Goal: Find specific page/section: Find specific page/section

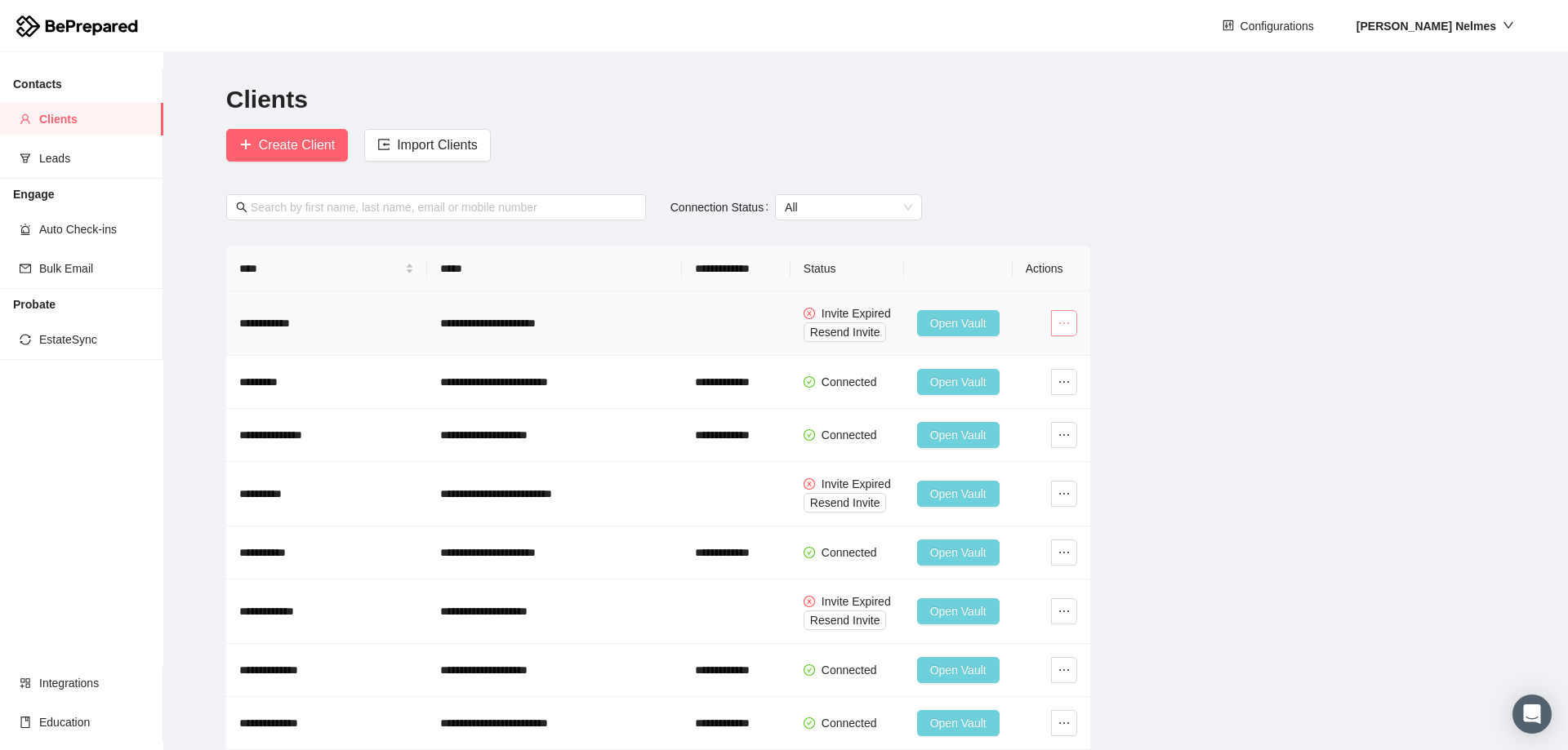
click at [1066, 326] on icon "ellipsis" at bounding box center [1064, 323] width 13 height 13
click at [1012, 377] on span "Open Vault" at bounding box center [1027, 382] width 88 height 18
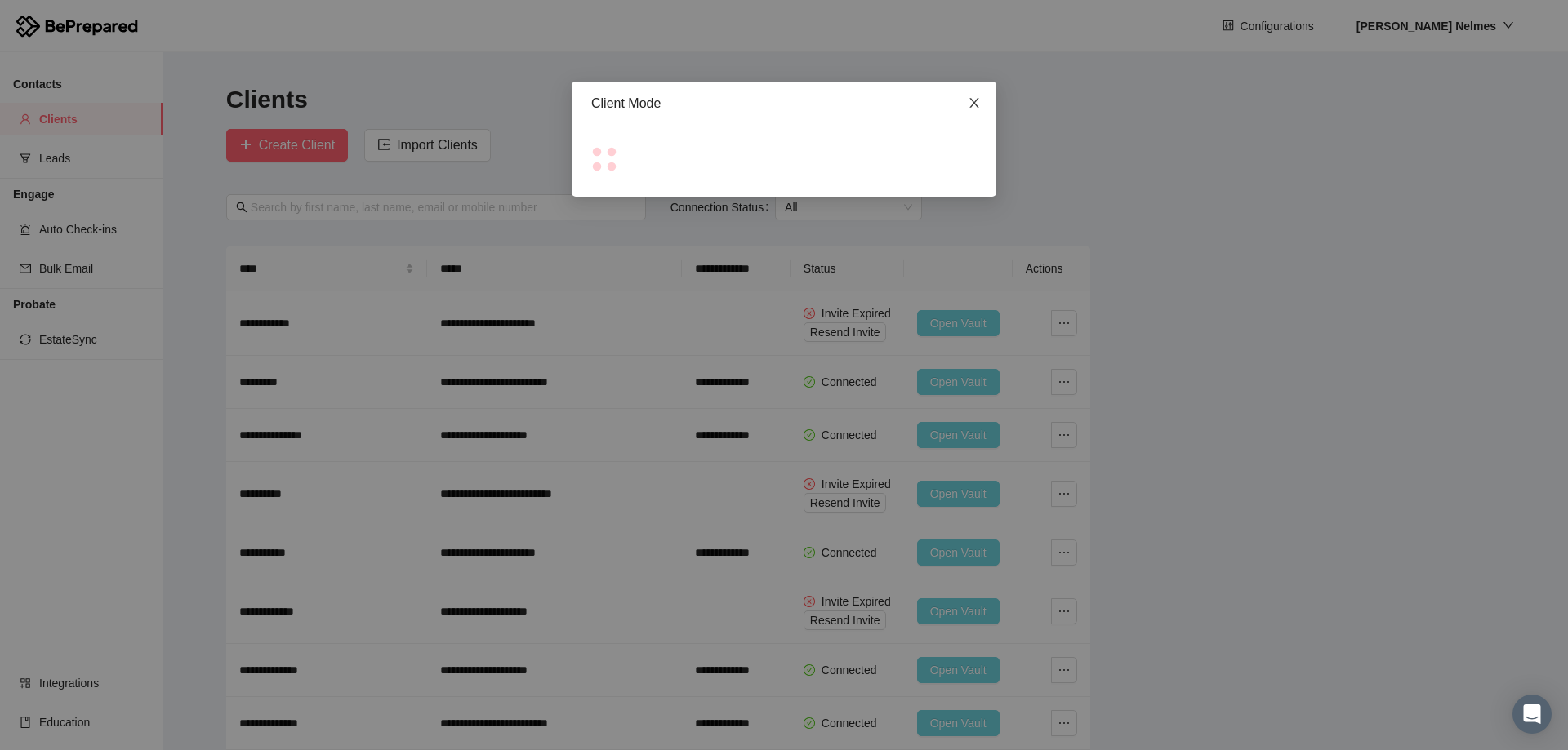
click at [975, 108] on icon "close" at bounding box center [974, 103] width 13 height 13
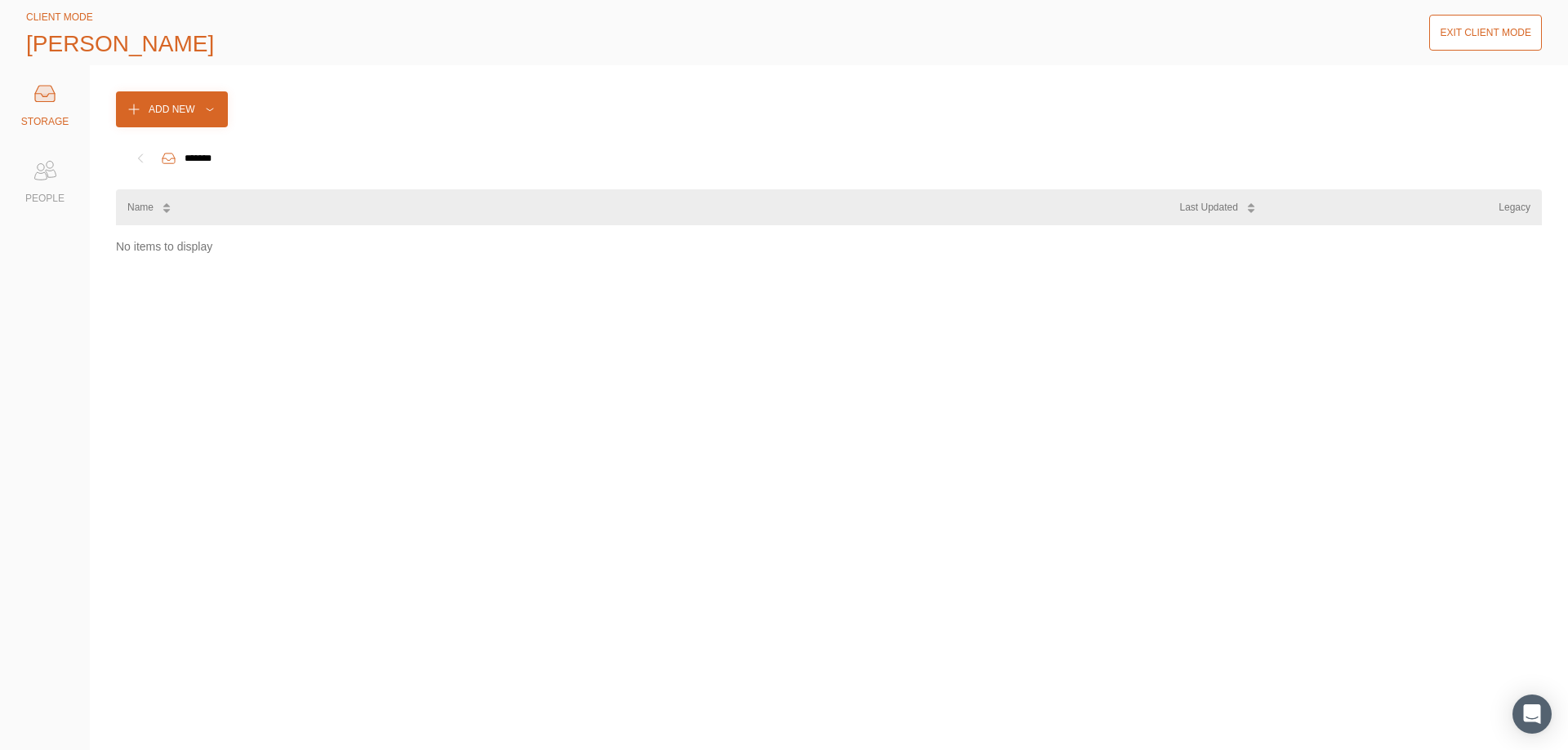
click at [1486, 30] on div "Exit Client Mode" at bounding box center [1486, 32] width 91 height 16
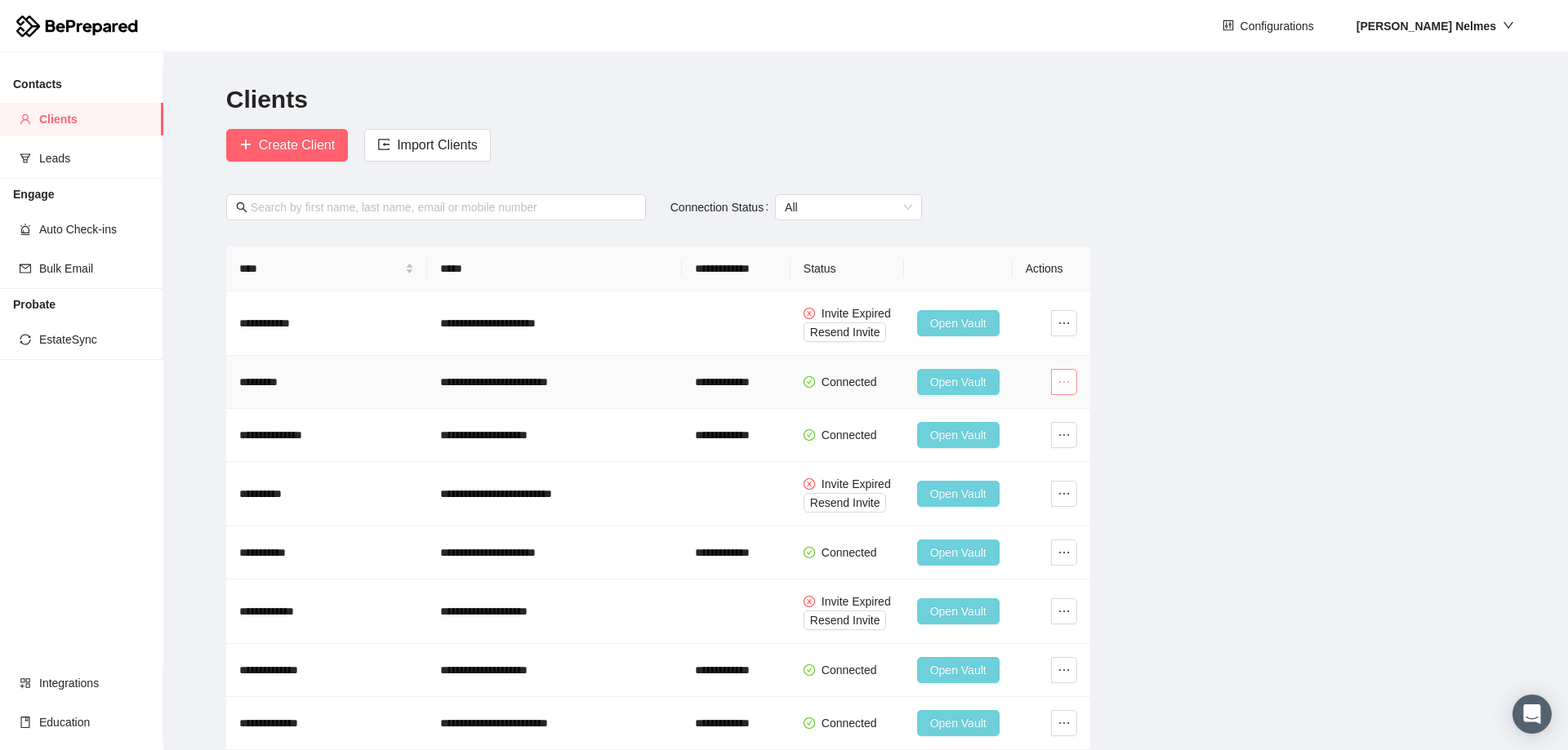
click at [1066, 381] on icon "ellipsis" at bounding box center [1064, 382] width 13 height 13
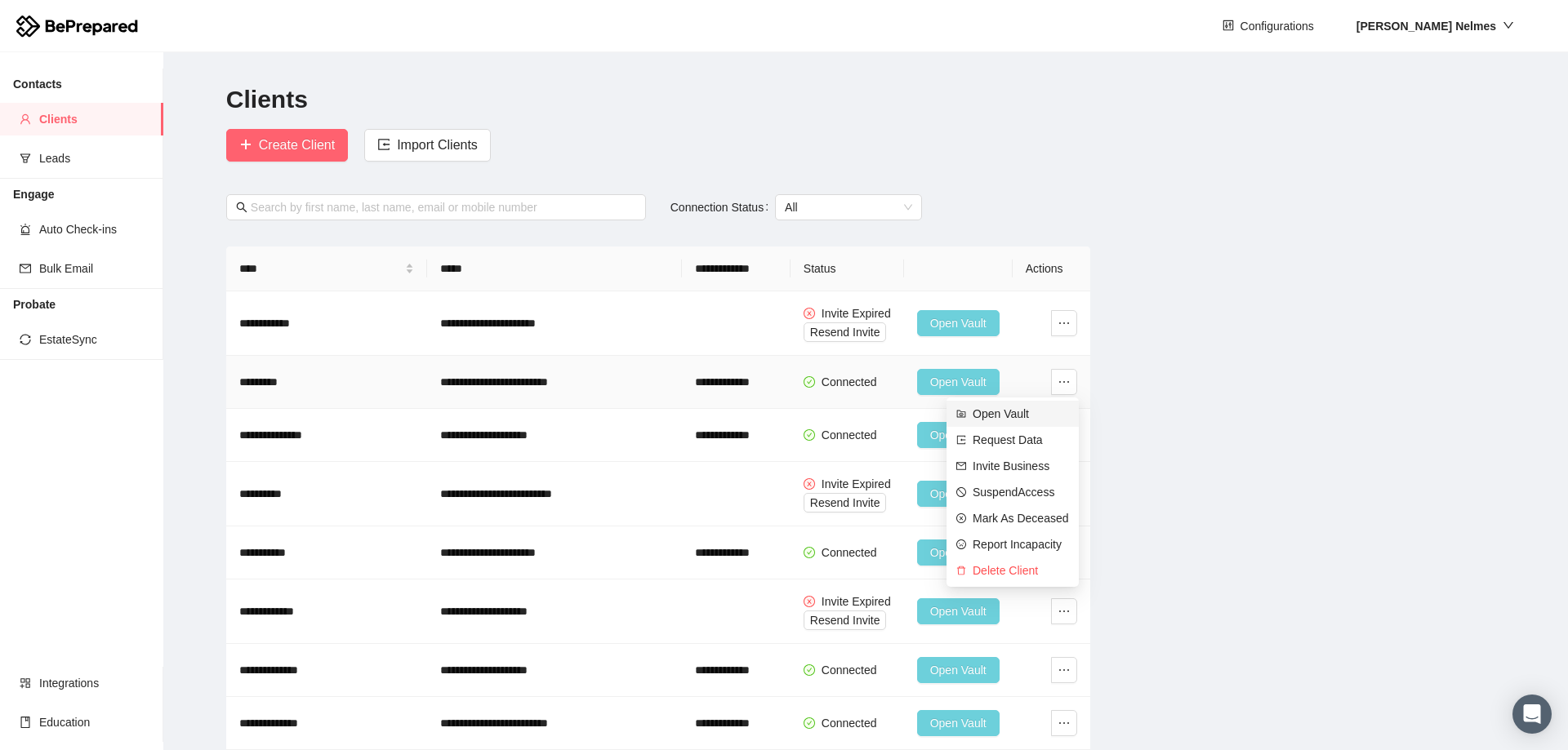
click at [1007, 409] on span "Open Vault" at bounding box center [1021, 414] width 97 height 18
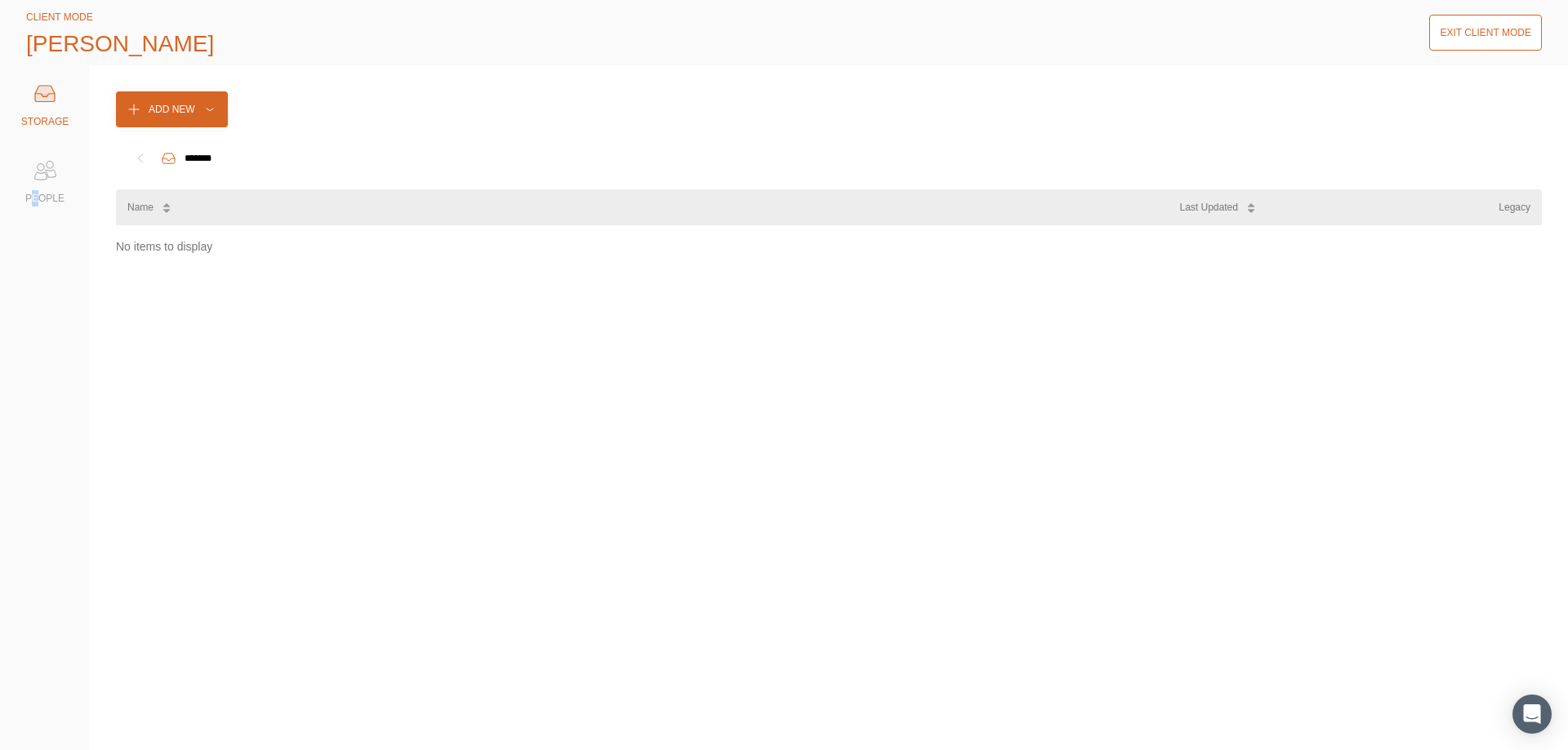
click at [36, 188] on div "PEOPLE" at bounding box center [45, 180] width 65 height 52
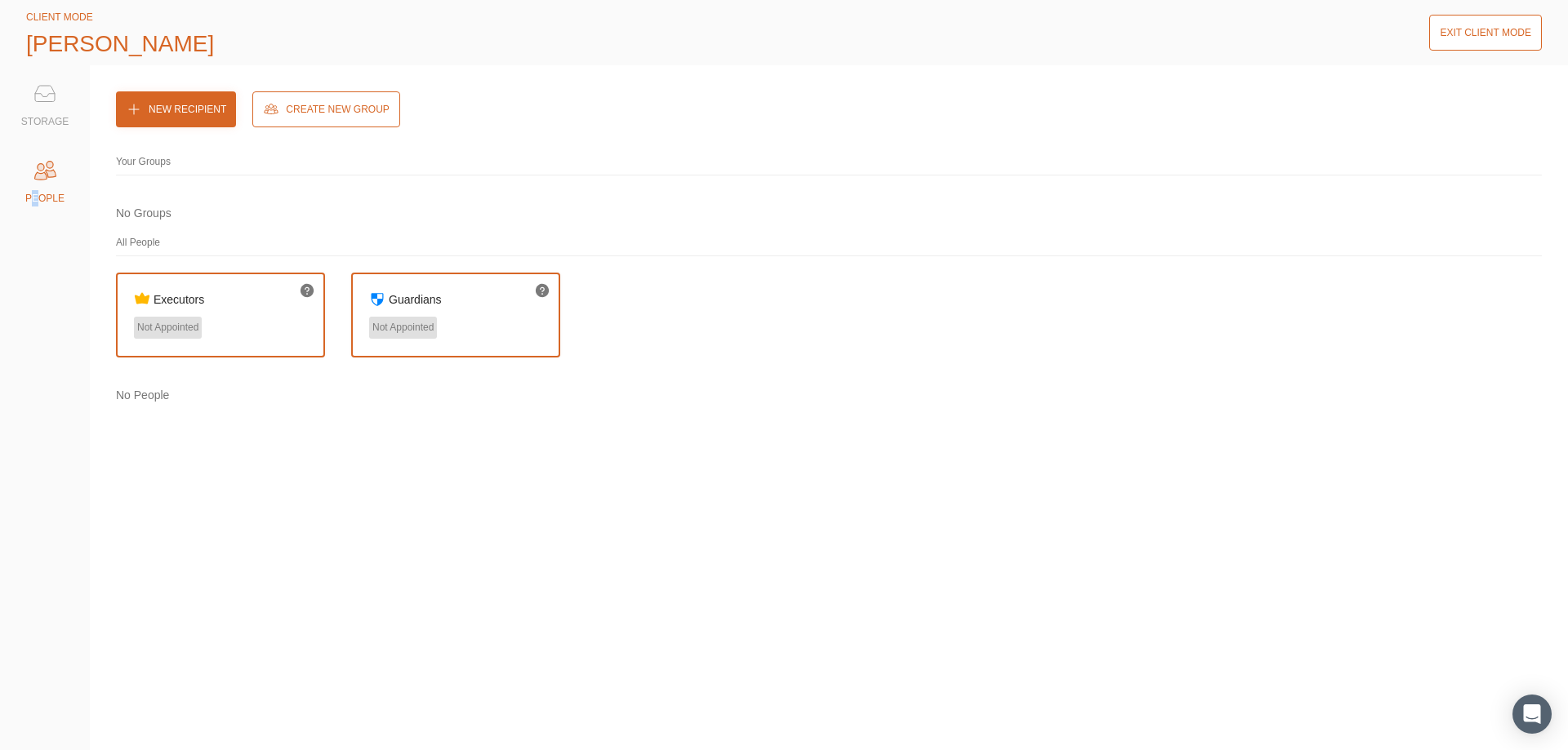
click at [1516, 25] on div "Exit Client Mode" at bounding box center [1486, 32] width 91 height 16
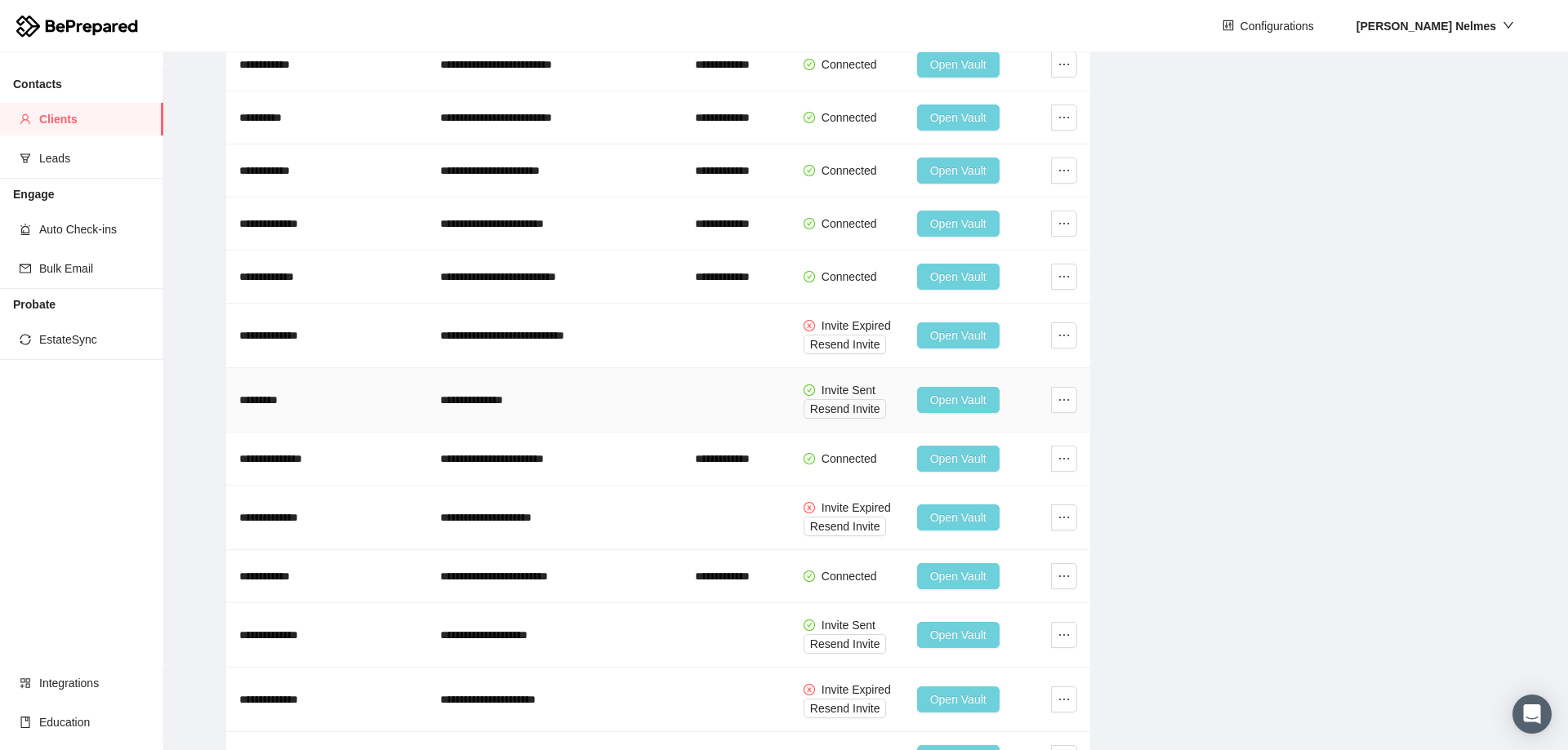
scroll to position [898, 0]
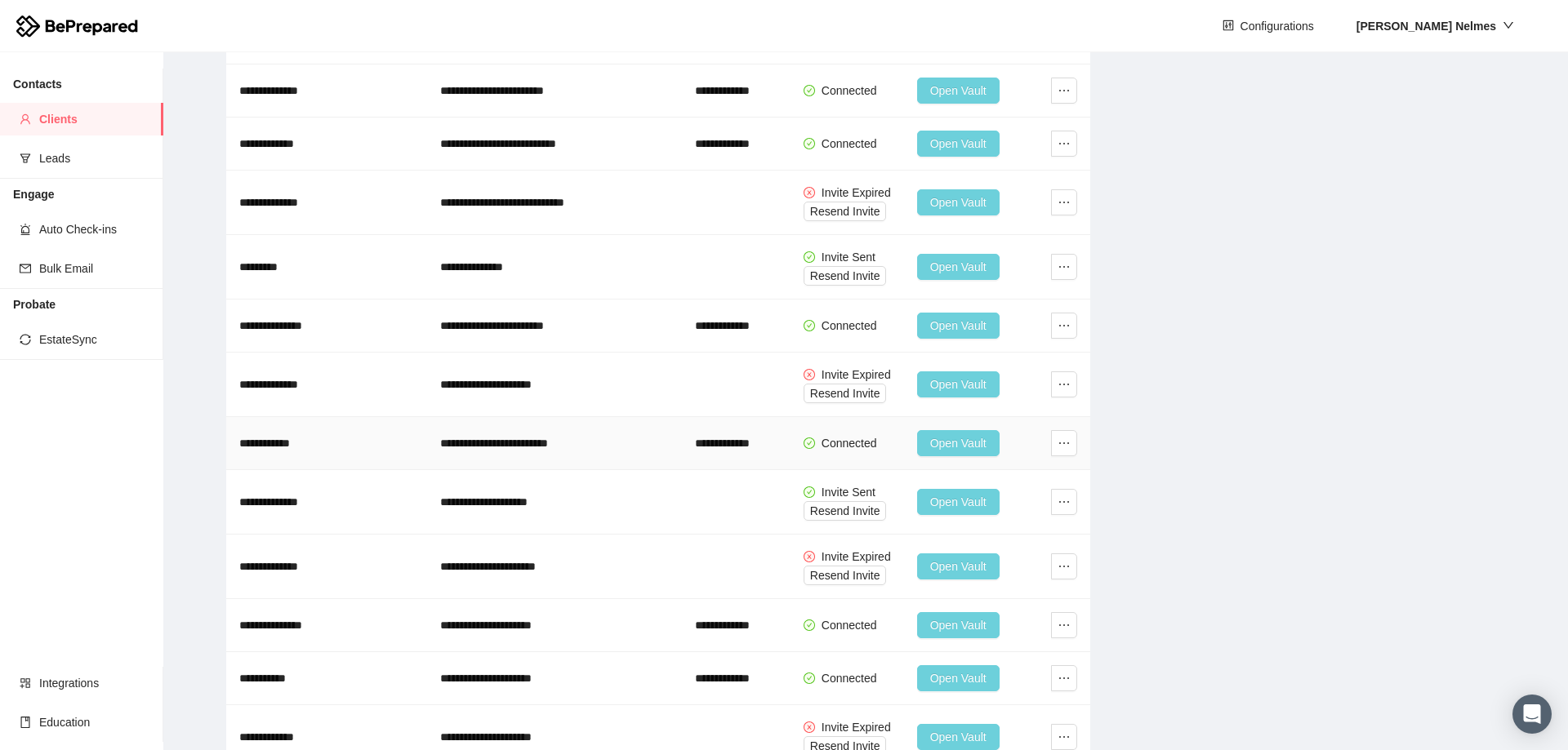
click at [961, 437] on span "Open Vault" at bounding box center [958, 444] width 56 height 18
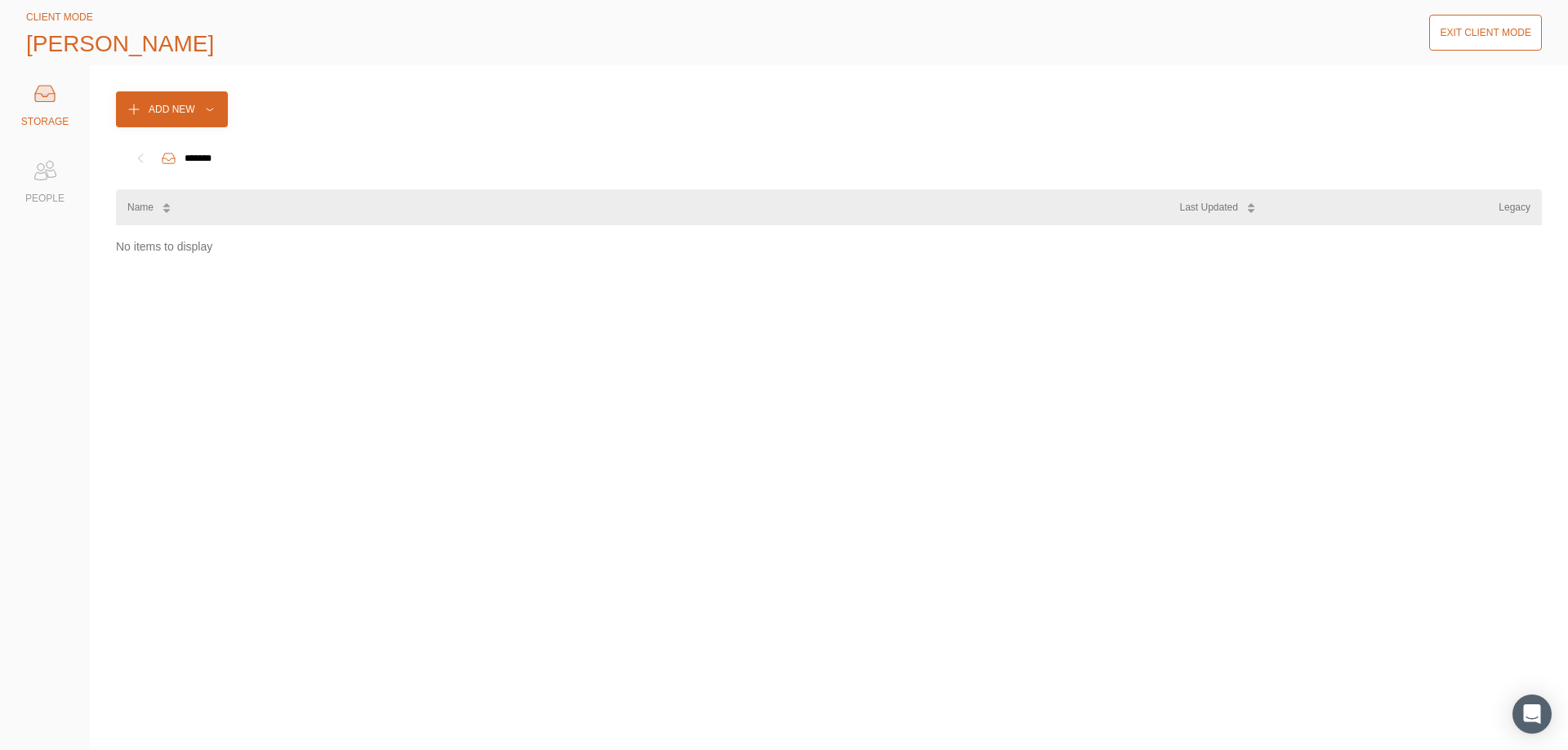
click at [1517, 41] on button "Exit Client Mode" at bounding box center [1486, 32] width 113 height 36
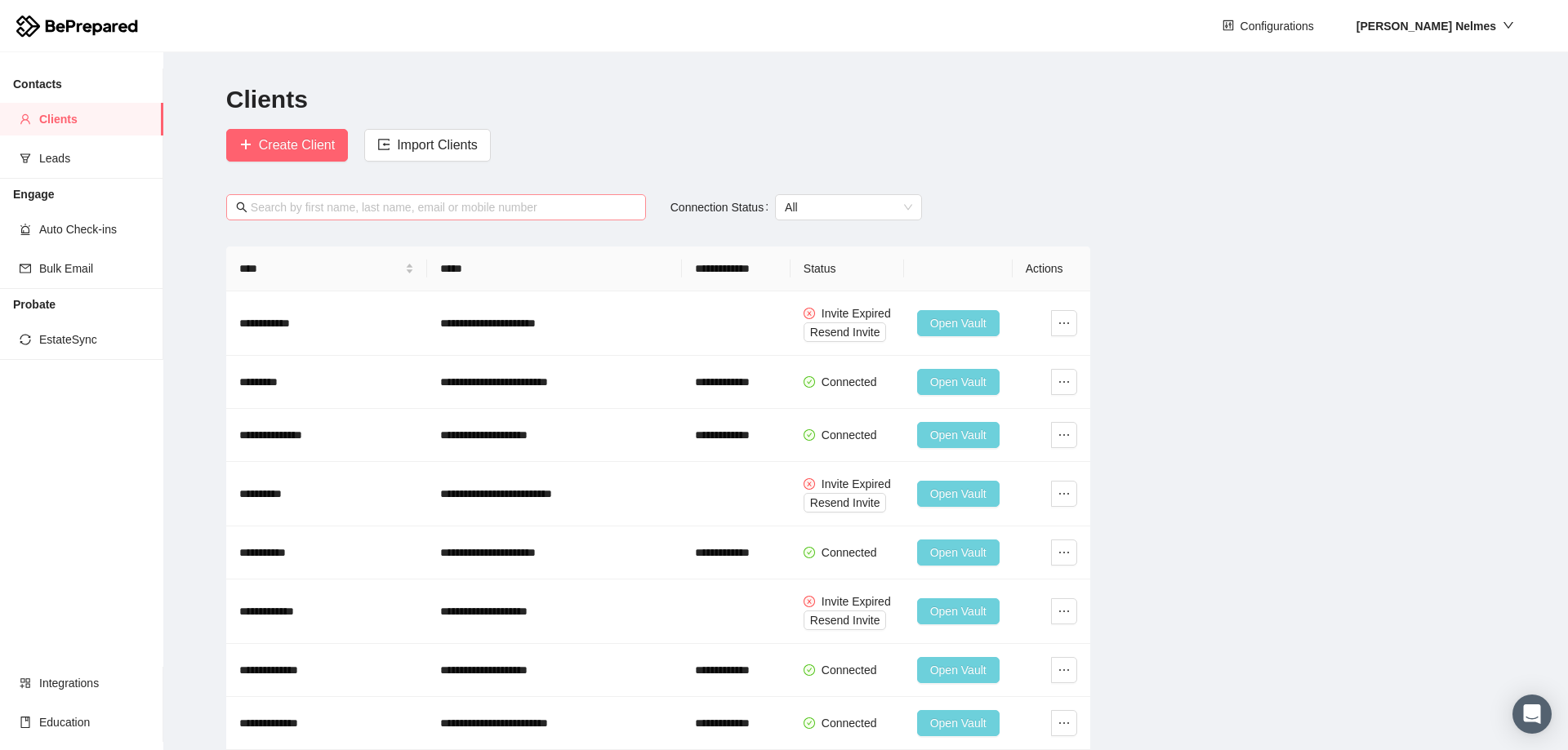
click at [412, 205] on input "text" at bounding box center [444, 207] width 385 height 18
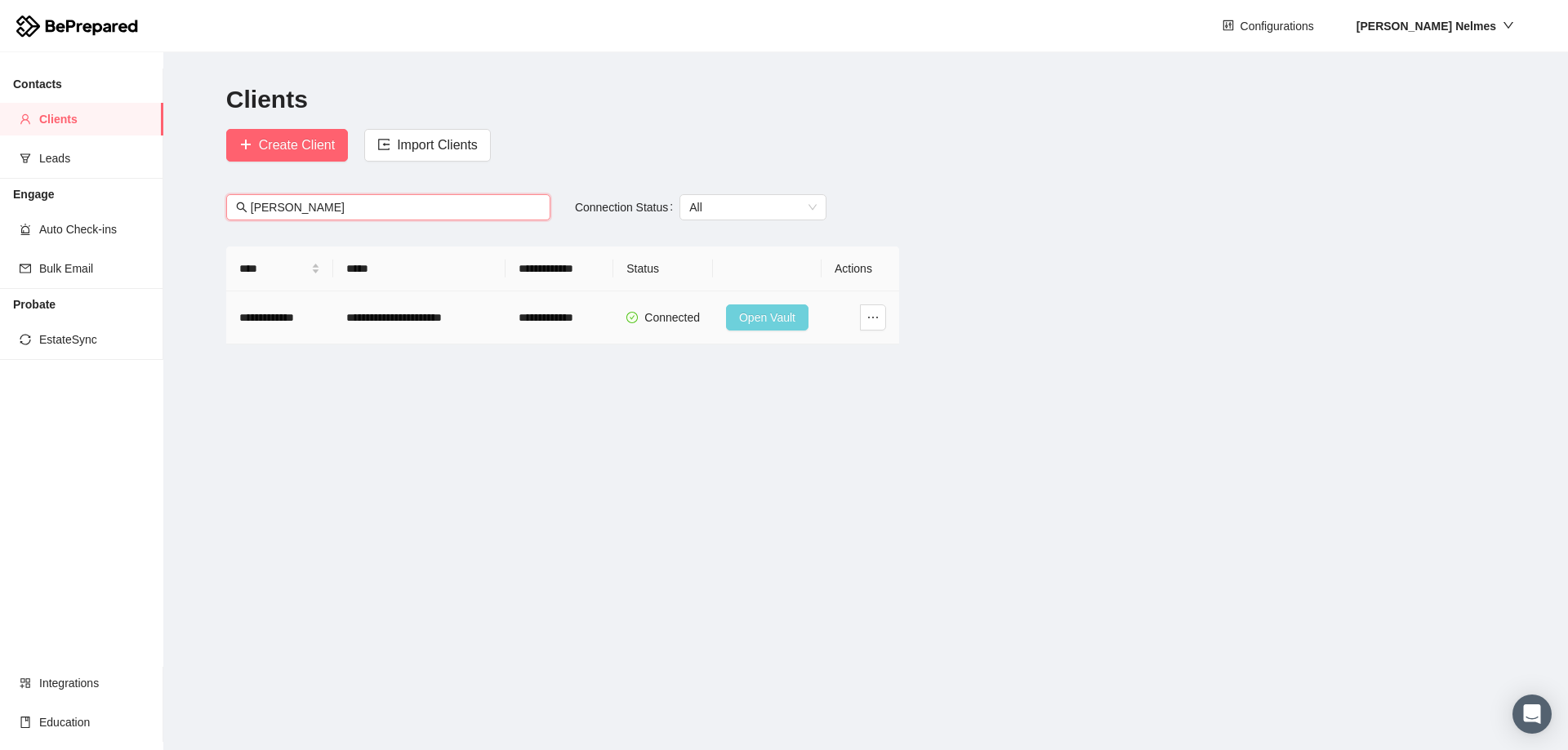
type input "[PERSON_NAME]"
click at [778, 323] on span "Open Vault" at bounding box center [767, 317] width 56 height 18
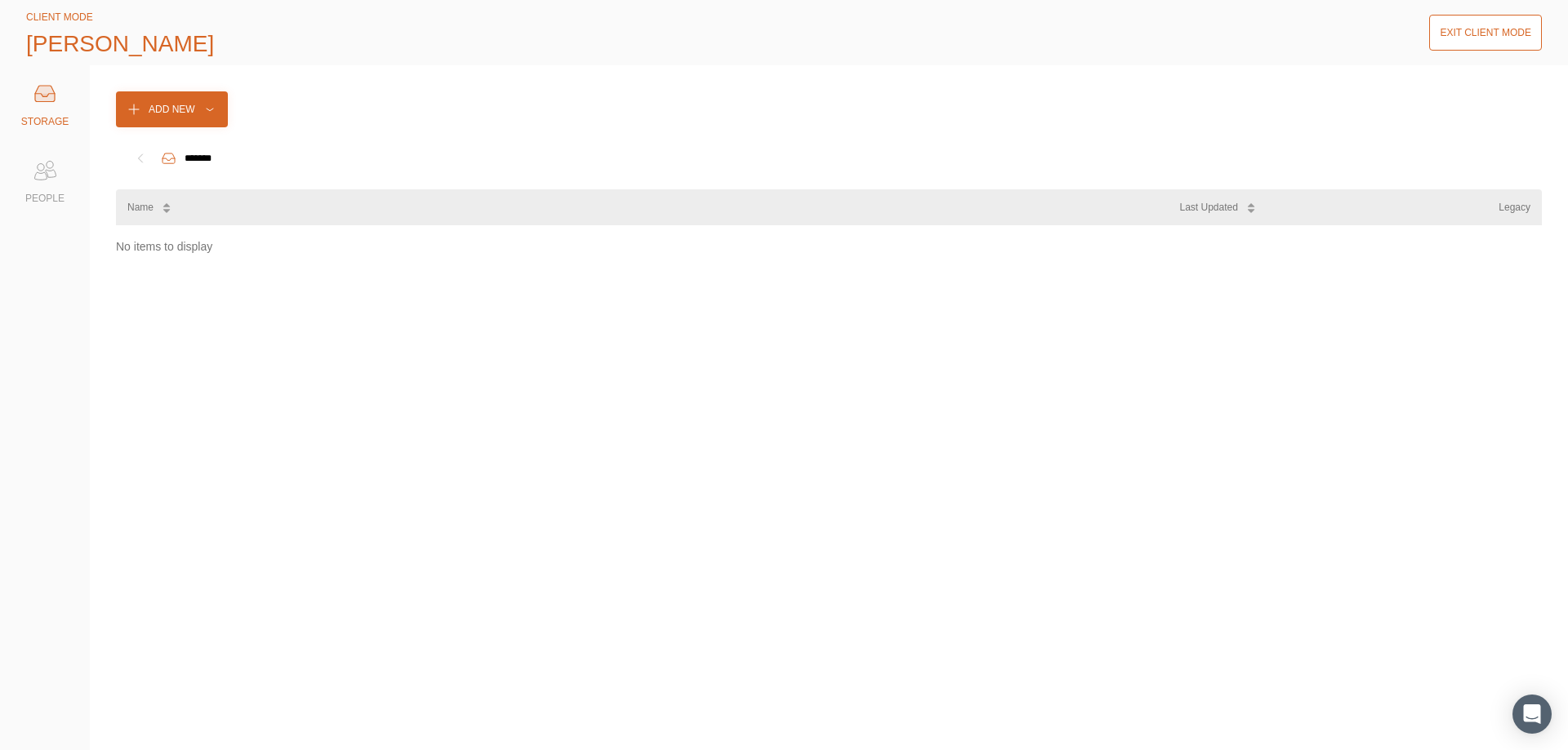
click at [41, 177] on icon at bounding box center [45, 170] width 32 height 32
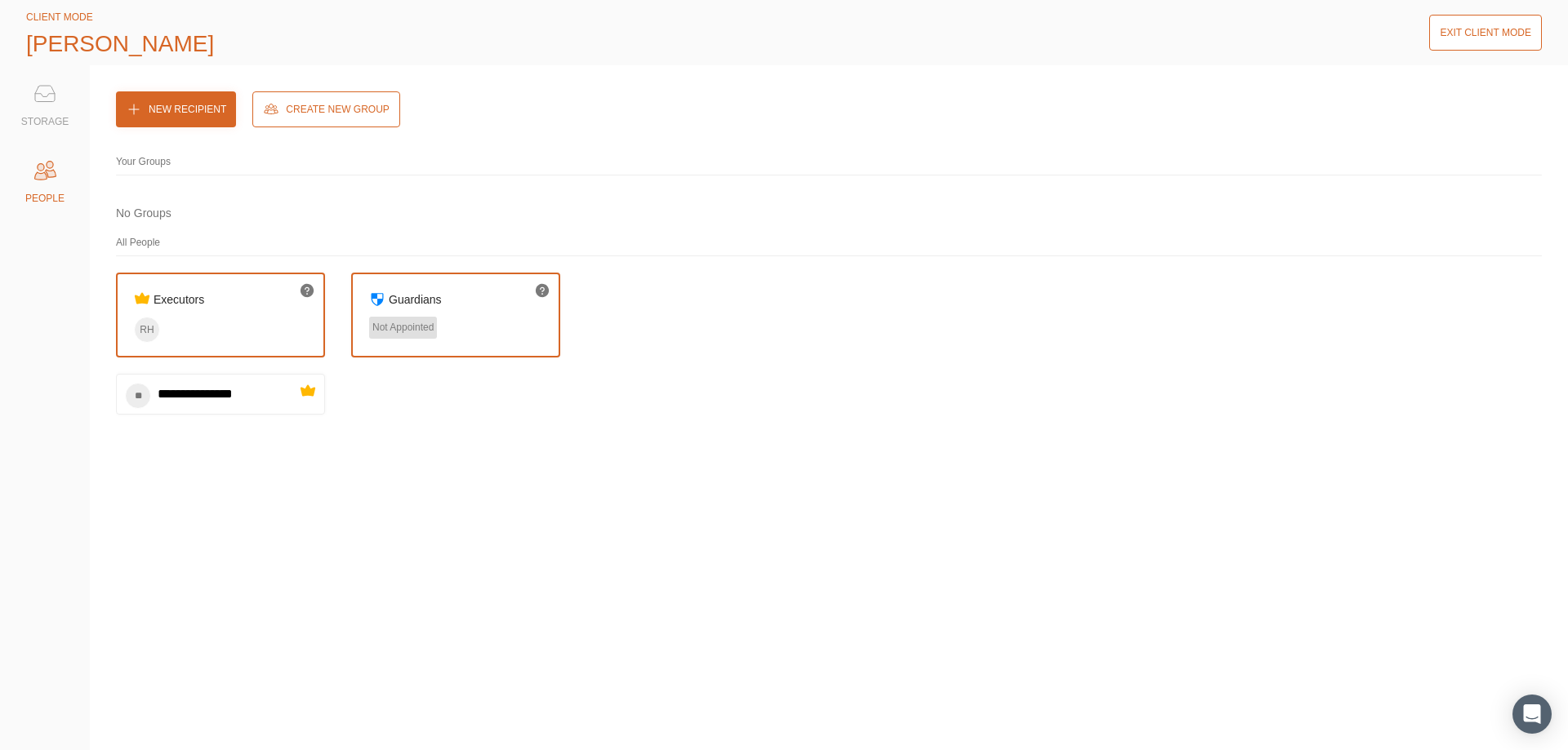
click at [1495, 30] on div "Exit Client Mode" at bounding box center [1486, 32] width 91 height 16
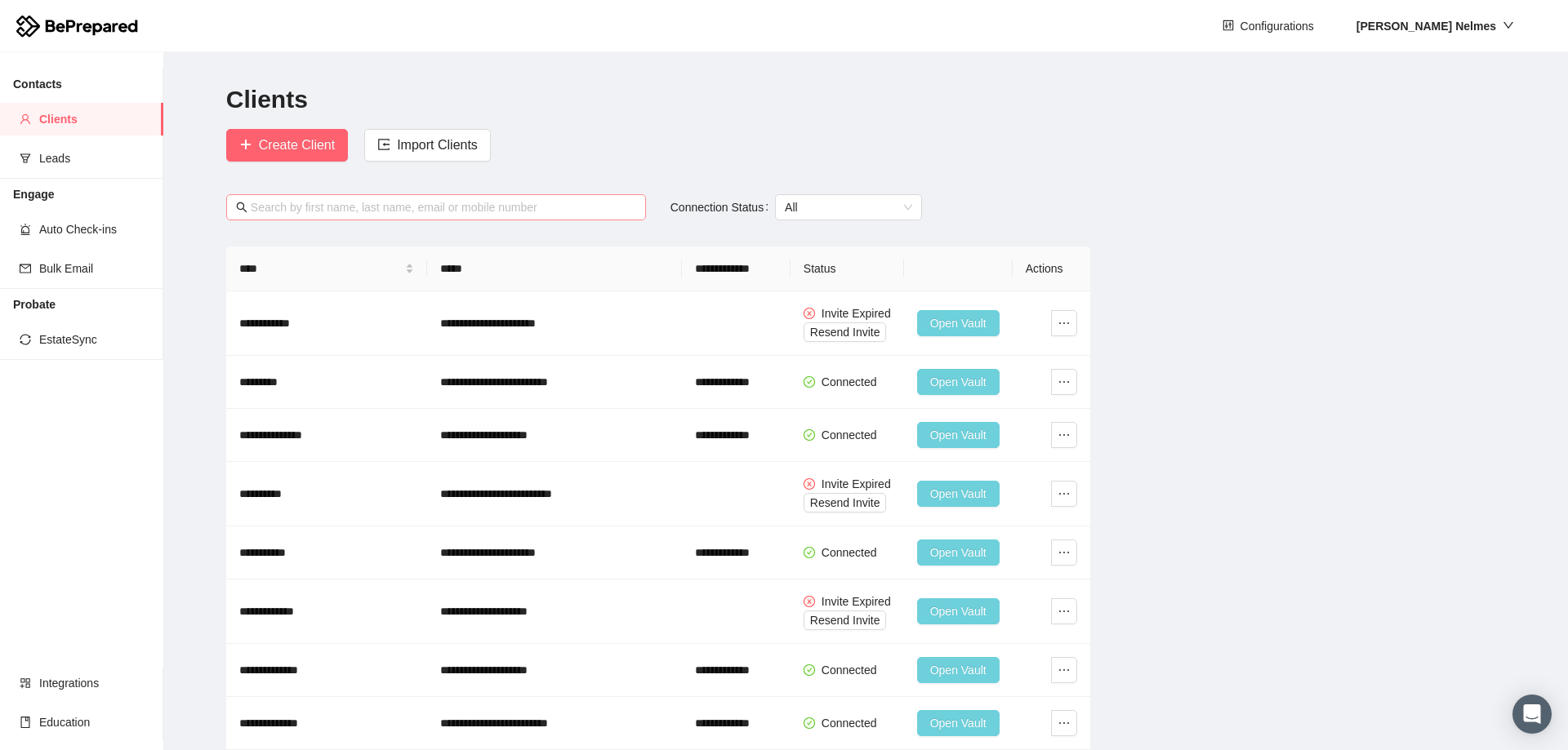
click at [535, 215] on input "text" at bounding box center [444, 207] width 385 height 18
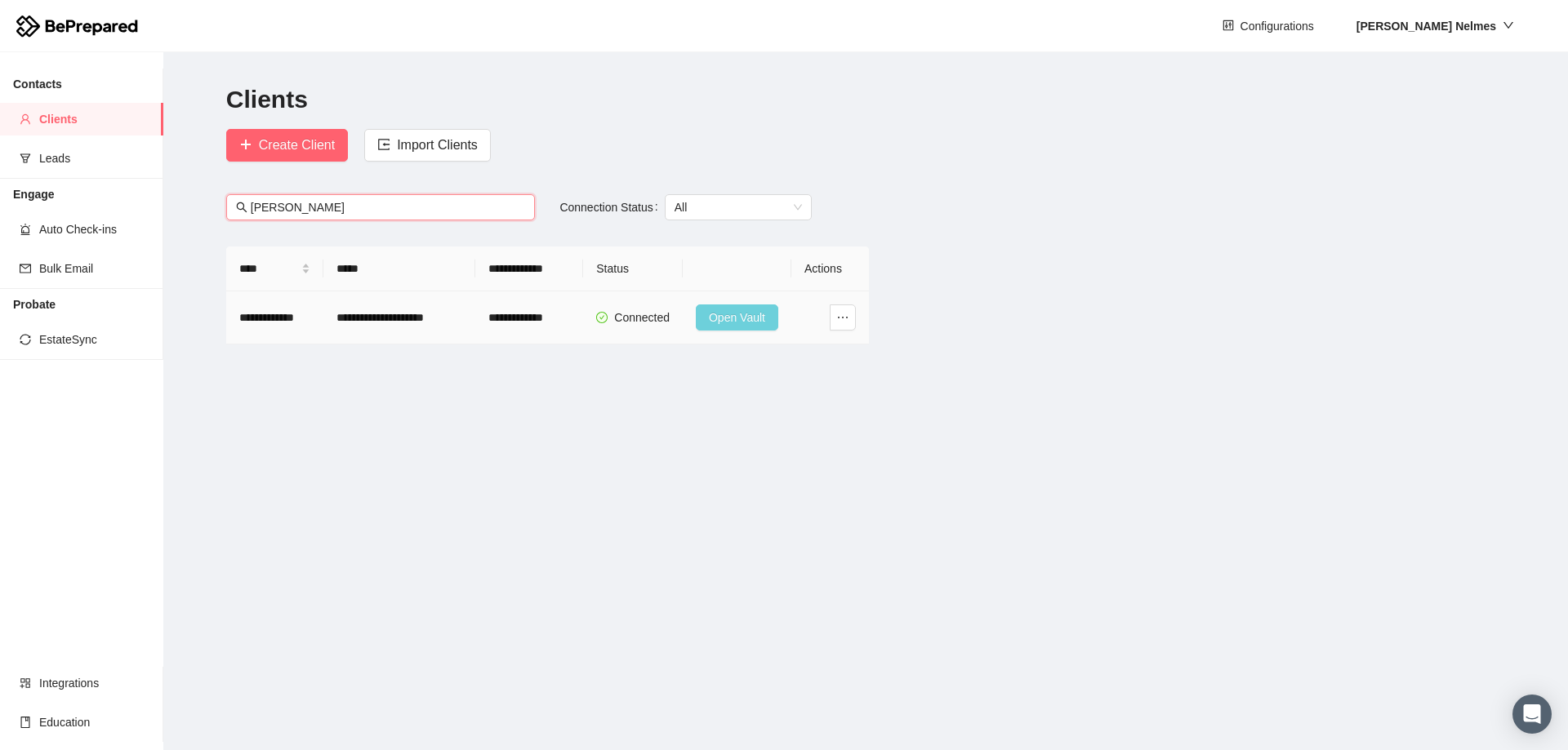
type input "[PERSON_NAME]"
click at [738, 318] on span "Open Vault" at bounding box center [737, 317] width 56 height 18
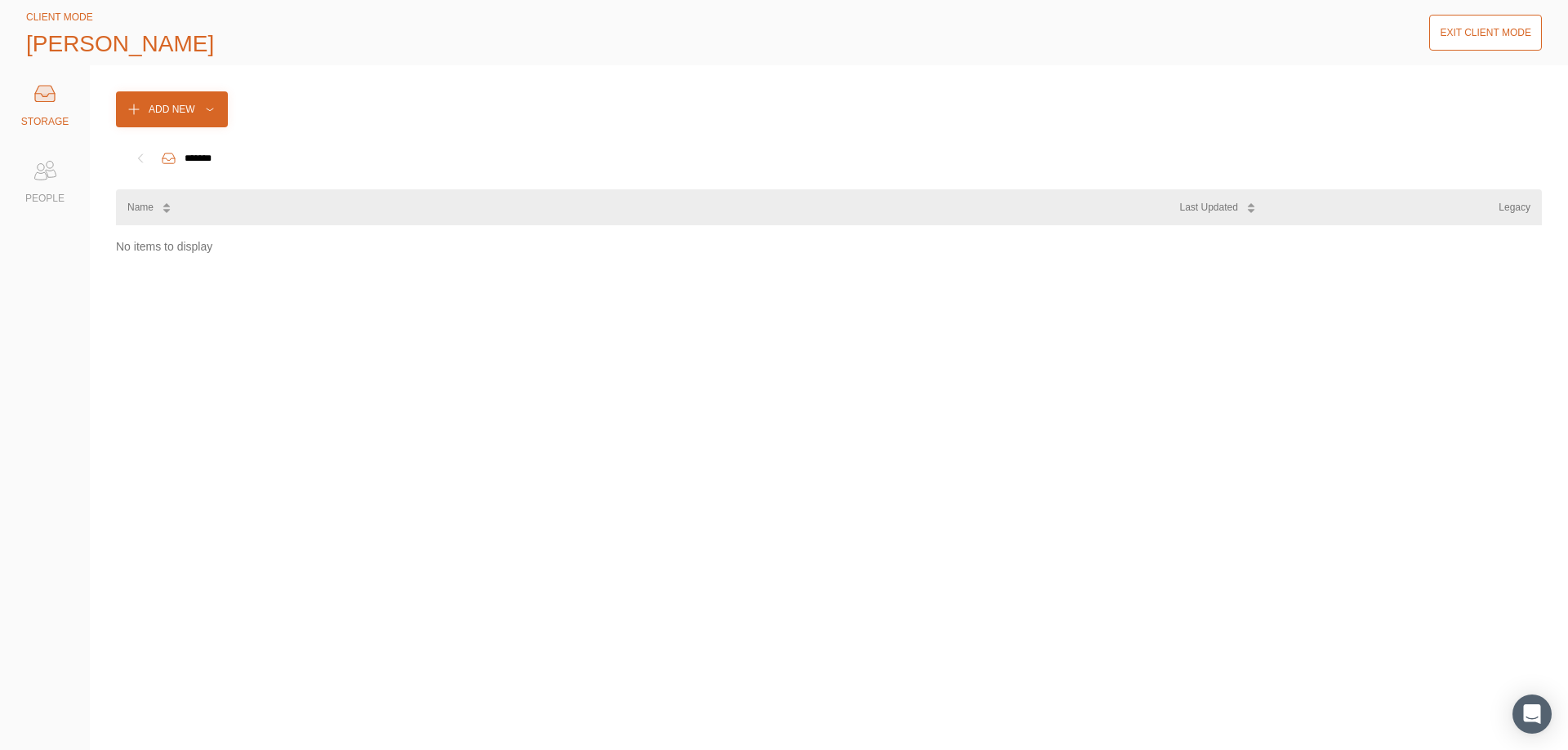
click at [35, 174] on icon at bounding box center [45, 170] width 32 height 32
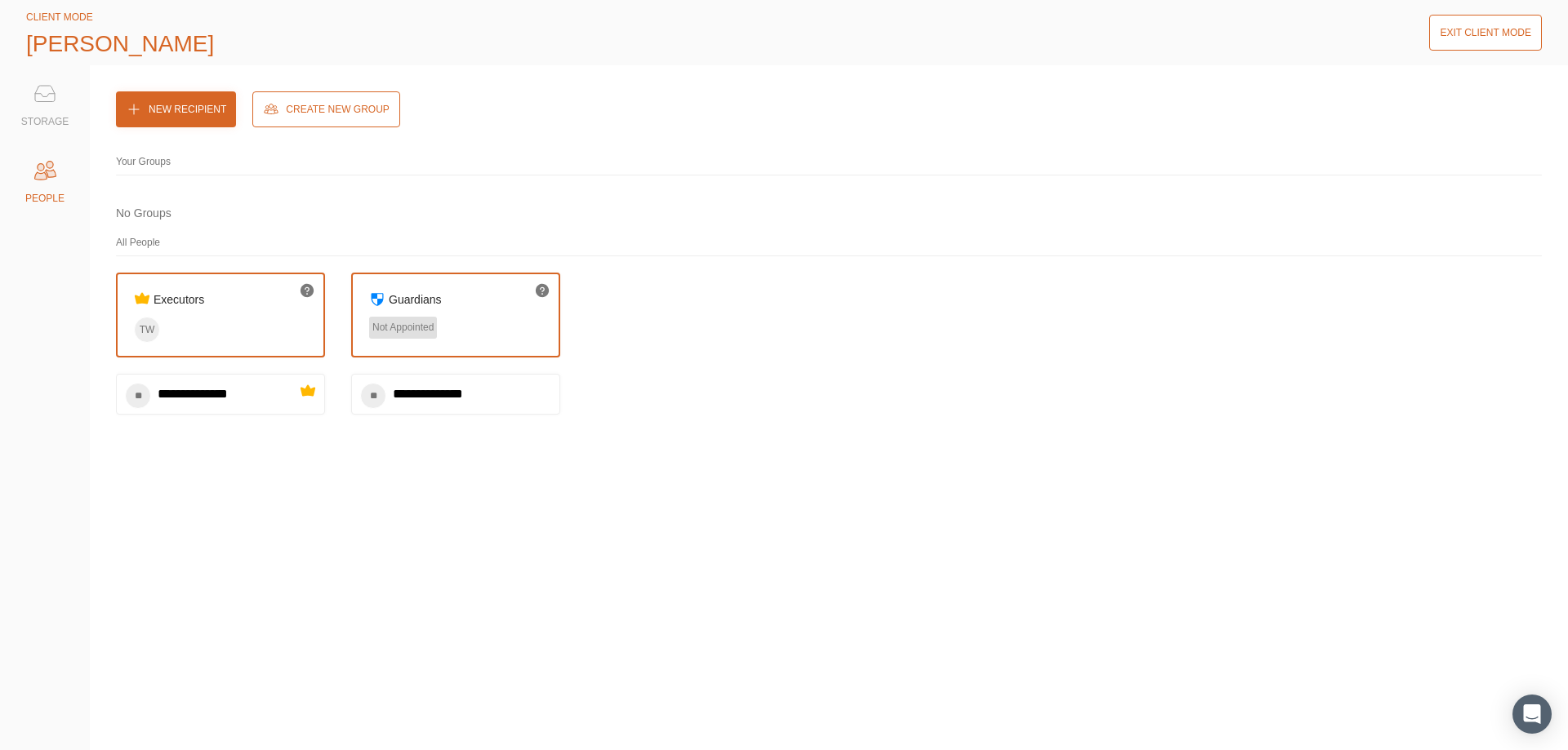
click at [1494, 29] on div "Exit Client Mode" at bounding box center [1486, 32] width 91 height 16
